Goal: Transaction & Acquisition: Obtain resource

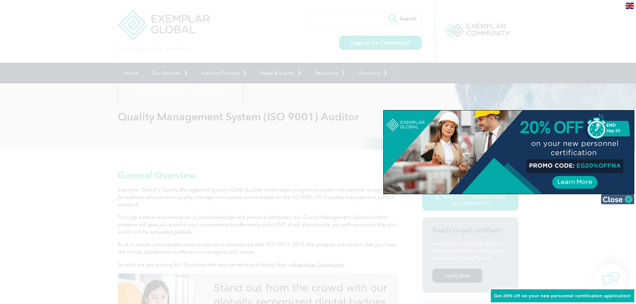
click at [615, 201] on img at bounding box center [617, 199] width 33 height 10
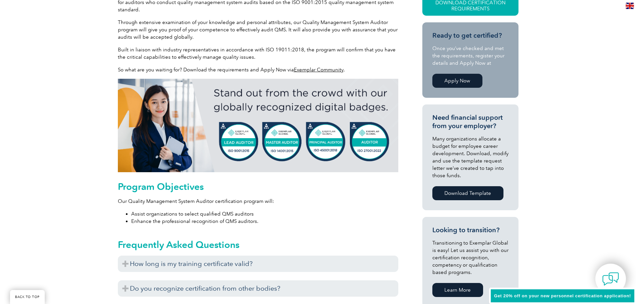
scroll to position [234, 0]
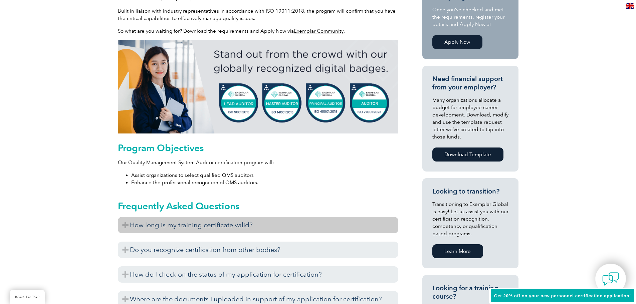
click at [124, 228] on h3 "How long is my training certificate valid?" at bounding box center [258, 225] width 280 height 16
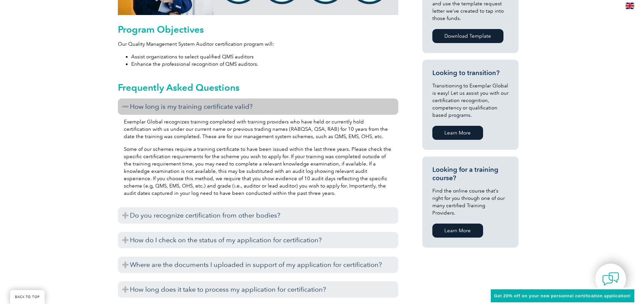
scroll to position [367, 0]
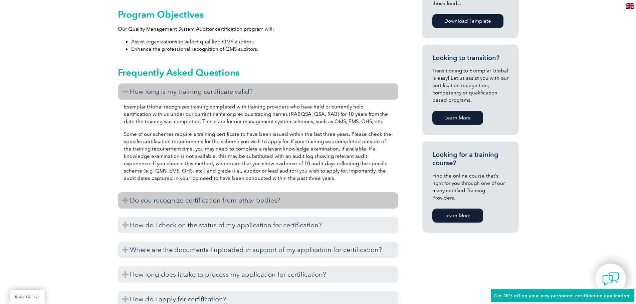
click at [124, 201] on h3 "Do you recognize certification from other bodies?" at bounding box center [258, 200] width 280 height 16
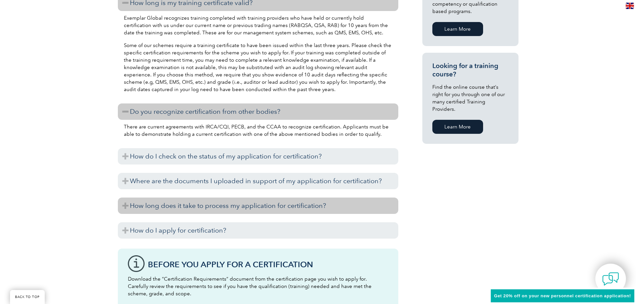
scroll to position [467, 0]
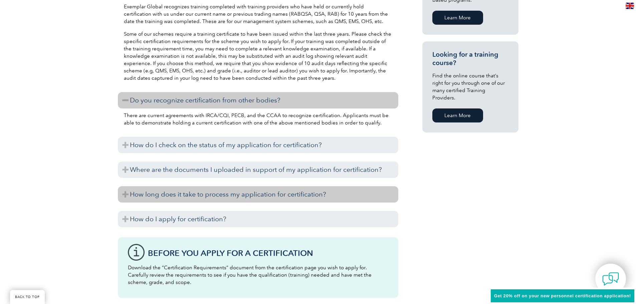
click at [125, 194] on h3 "How long does it take to process my application for certification?" at bounding box center [258, 194] width 280 height 16
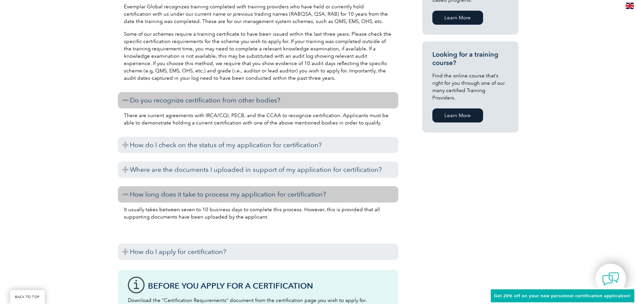
click at [125, 194] on h3 "How long does it take to process my application for certification?" at bounding box center [258, 194] width 280 height 16
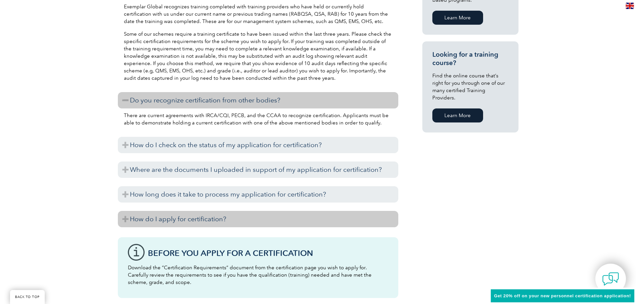
click at [125, 220] on h3 "How do I apply for certification?" at bounding box center [258, 219] width 280 height 16
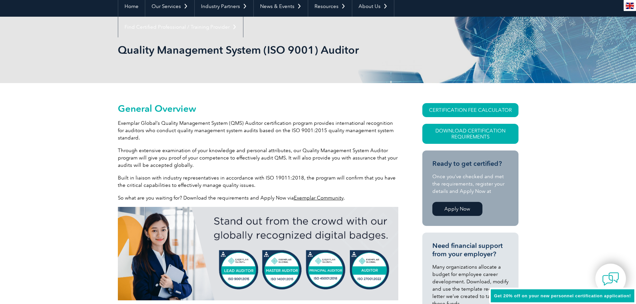
scroll to position [0, 0]
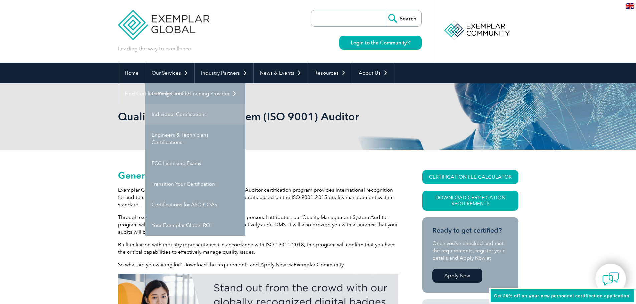
click at [178, 111] on link "Individual Certifications" at bounding box center [195, 114] width 100 height 21
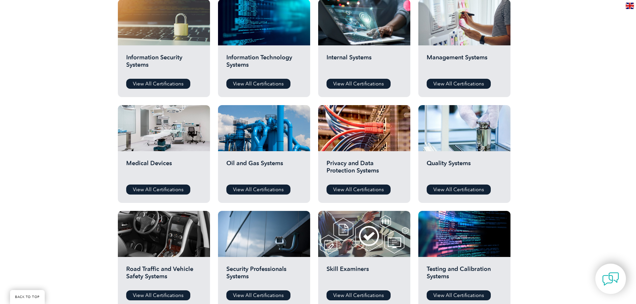
scroll to position [367, 0]
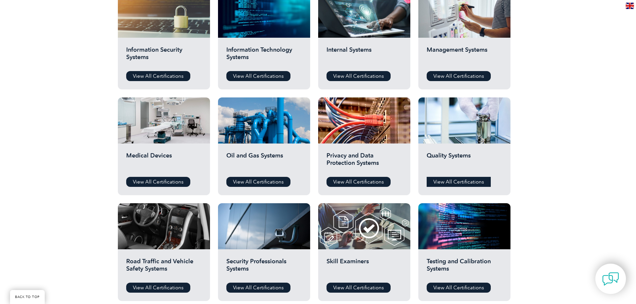
click at [469, 181] on link "View All Certifications" at bounding box center [458, 182] width 64 height 10
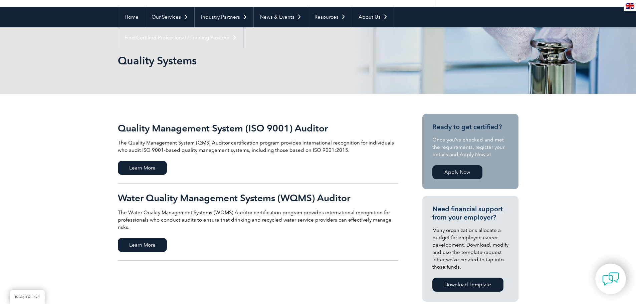
scroll to position [67, 0]
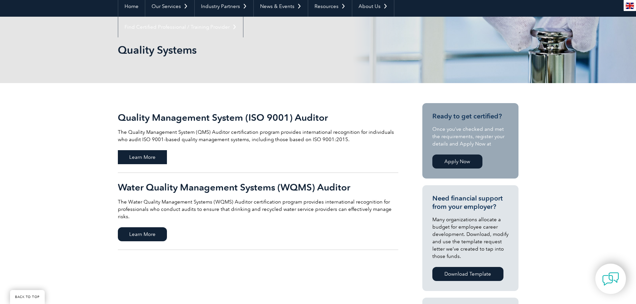
click at [140, 155] on span "Learn More" at bounding box center [142, 157] width 49 height 14
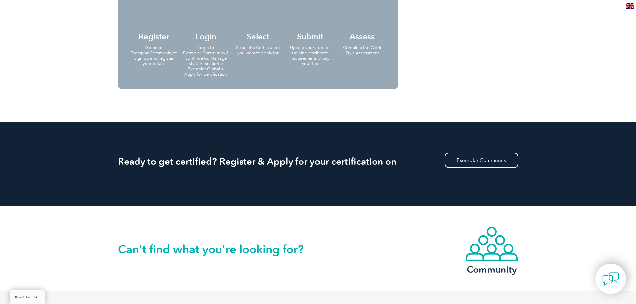
scroll to position [712, 0]
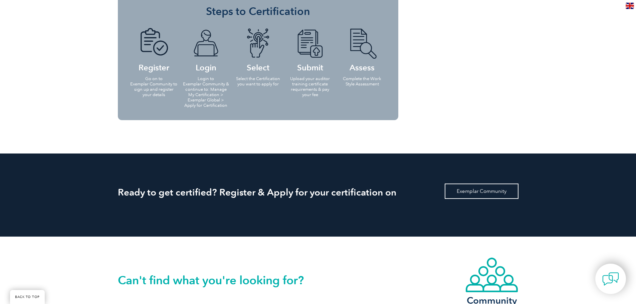
click at [474, 193] on link "Exemplar Community" at bounding box center [481, 190] width 74 height 15
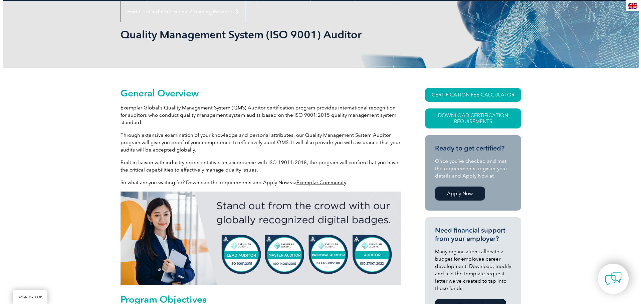
scroll to position [78, 0]
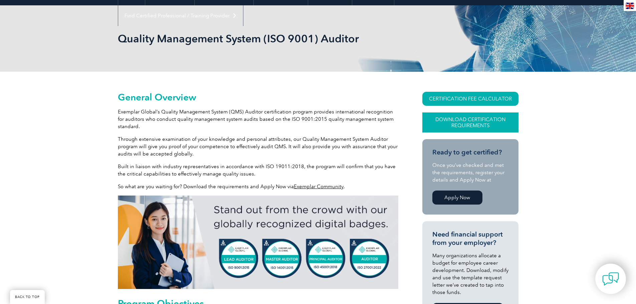
click at [483, 119] on link "Download Certification Requirements" at bounding box center [470, 122] width 96 height 20
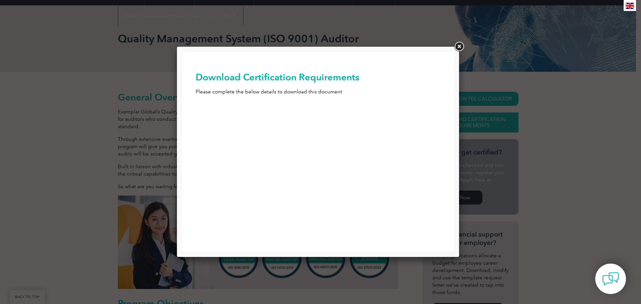
scroll to position [0, 0]
click at [456, 46] on link at bounding box center [459, 47] width 12 height 12
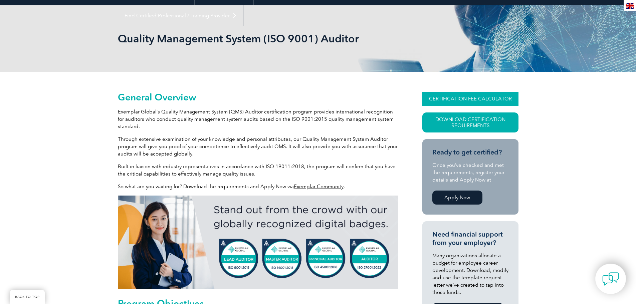
click at [459, 98] on link "CERTIFICATION FEE CALCULATOR" at bounding box center [470, 99] width 96 height 14
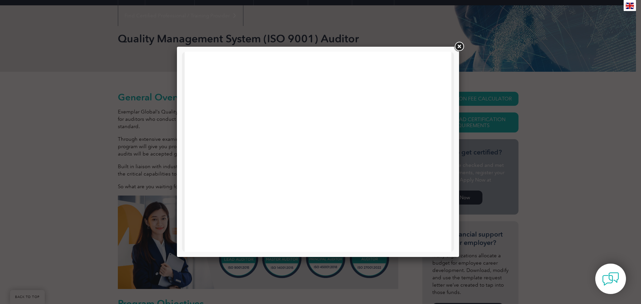
click at [460, 45] on link at bounding box center [459, 47] width 12 height 12
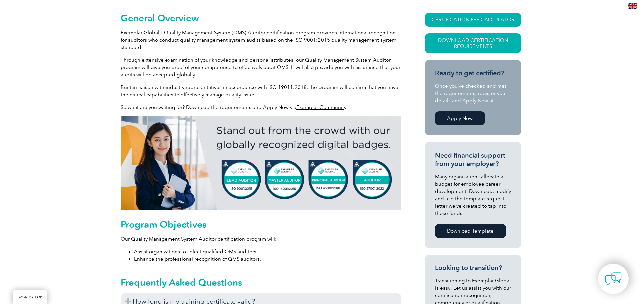
scroll to position [145, 0]
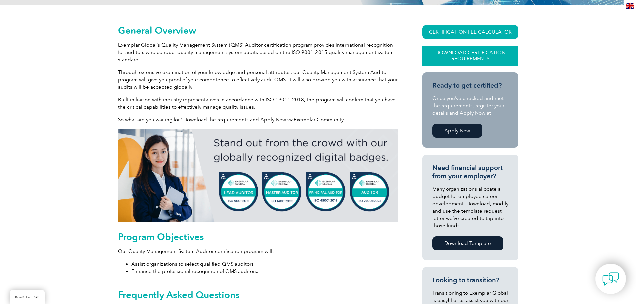
click at [492, 56] on link "Download Certification Requirements" at bounding box center [470, 56] width 96 height 20
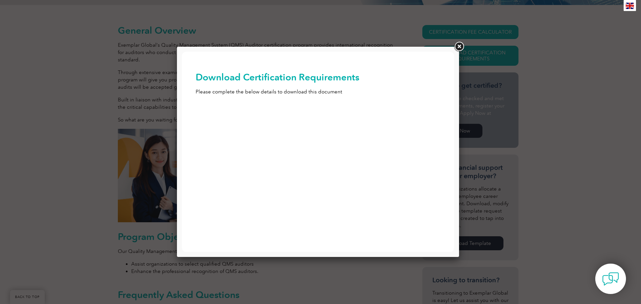
scroll to position [0, 0]
click at [294, 114] on input "First Name (Required)" at bounding box center [318, 117] width 245 height 12
type input "Shelly"
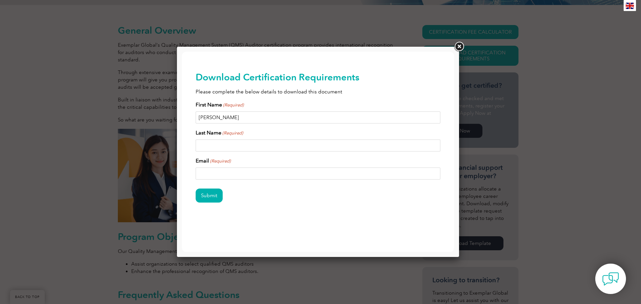
type input "Schmidt"
type input "shelly@schmidtbookkeeping.com"
click at [199, 172] on input "shelly@schmidtbookkeeping.com" at bounding box center [318, 173] width 245 height 12
click at [206, 196] on input "Submit" at bounding box center [209, 196] width 27 height 14
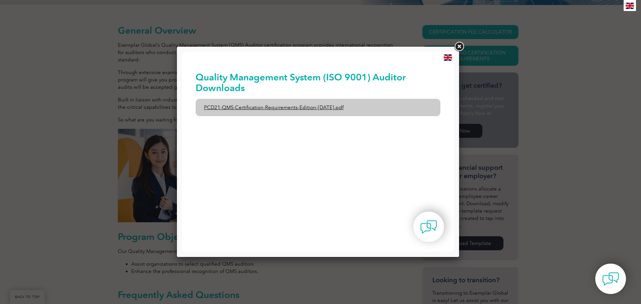
click at [255, 106] on link "PCD21-QMS-Certification-Requirements-Edition-2-April-2022.pdf" at bounding box center [318, 107] width 245 height 17
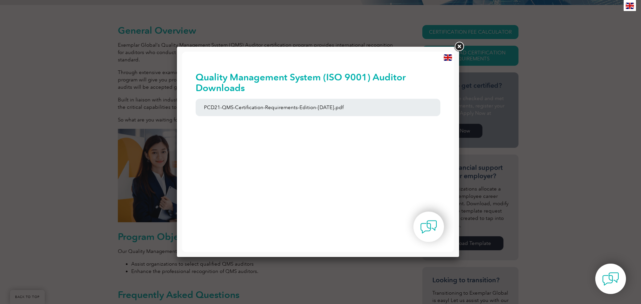
click at [460, 44] on link at bounding box center [459, 47] width 12 height 12
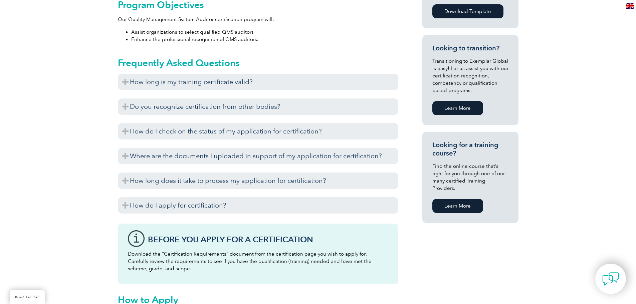
scroll to position [378, 0]
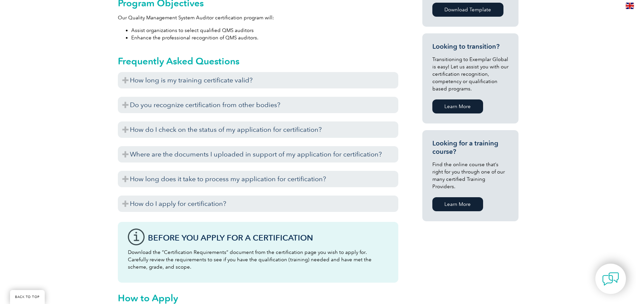
click at [450, 197] on link "Learn More" at bounding box center [457, 204] width 51 height 14
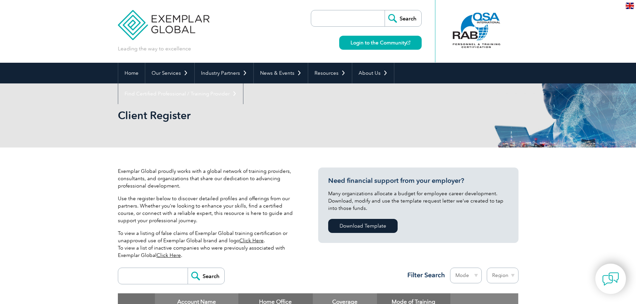
scroll to position [33, 0]
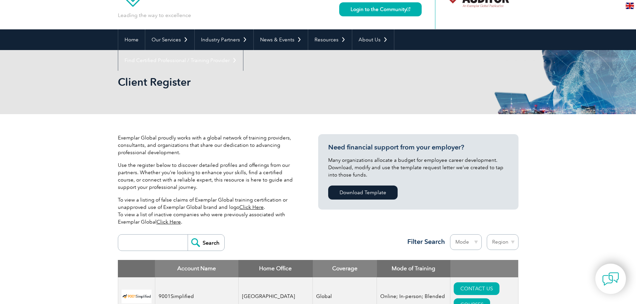
click at [506, 243] on select "Region Australia Bahrain Bangladesh Brazil Canada Colombia Dominican Republic E…" at bounding box center [502, 242] width 32 height 16
select select "[GEOGRAPHIC_DATA]"
click at [486, 234] on select "Region Australia Bahrain Bangladesh Brazil Canada Colombia Dominican Republic E…" at bounding box center [502, 242] width 32 height 16
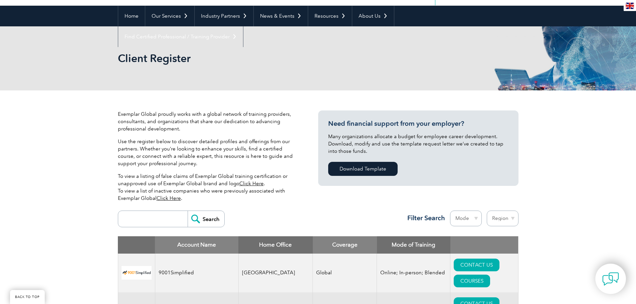
scroll to position [100, 0]
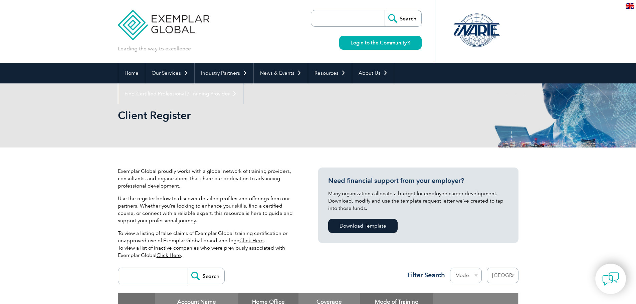
select select "[GEOGRAPHIC_DATA]"
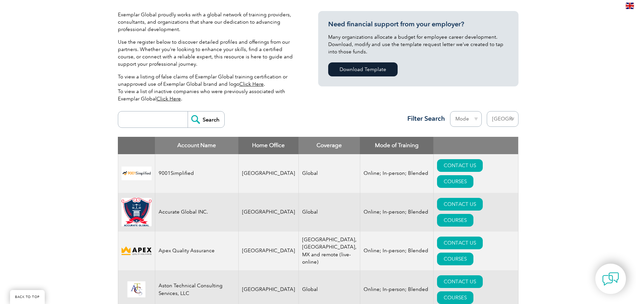
scroll to position [167, 0]
